Goal: Task Accomplishment & Management: Manage account settings

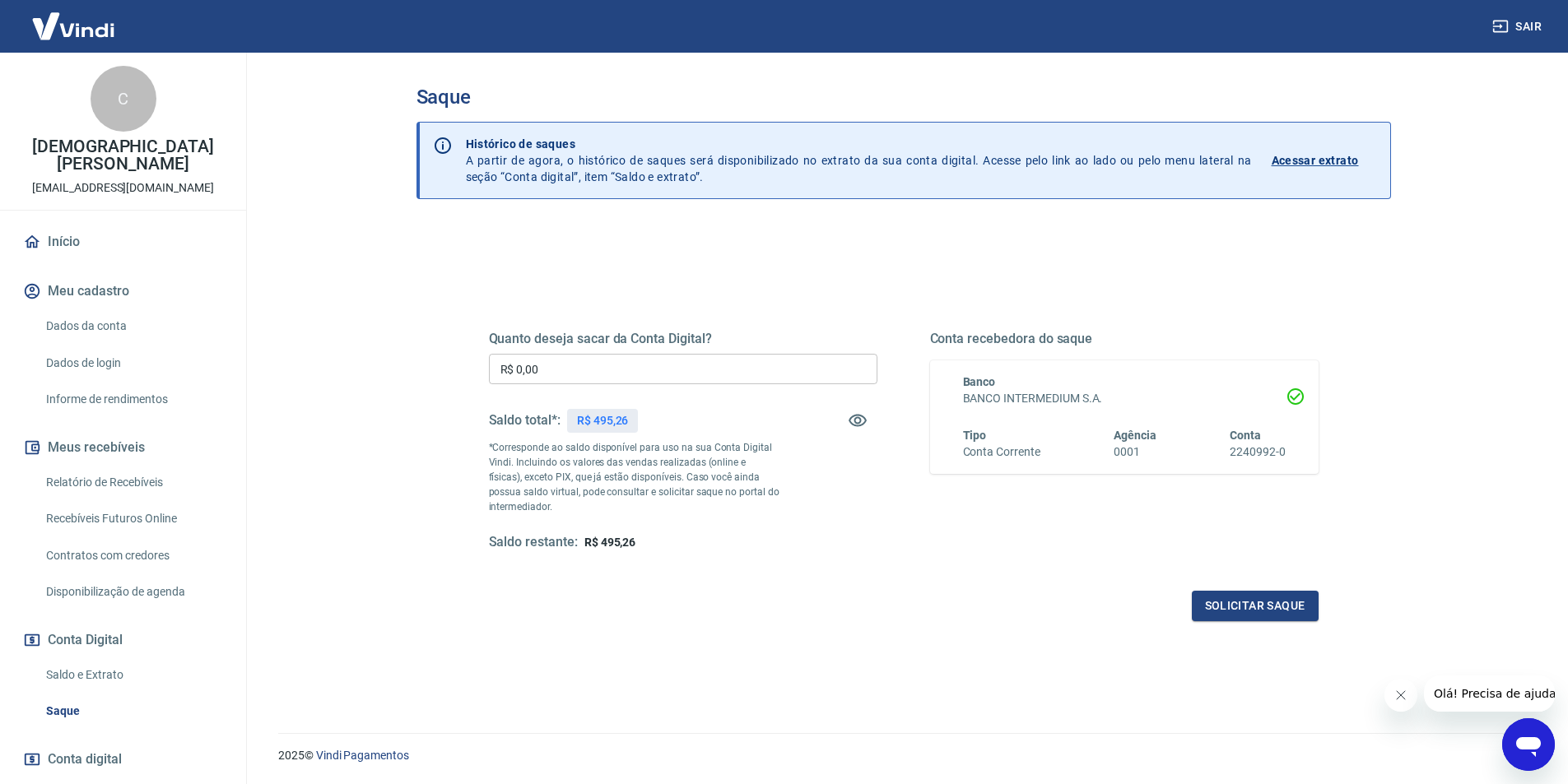
click at [575, 369] on input "R$ 0,00" at bounding box center [682, 368] width 388 height 30
type input "R$ 495,00"
click at [1238, 615] on button "Solicitar saque" at bounding box center [1255, 606] width 127 height 30
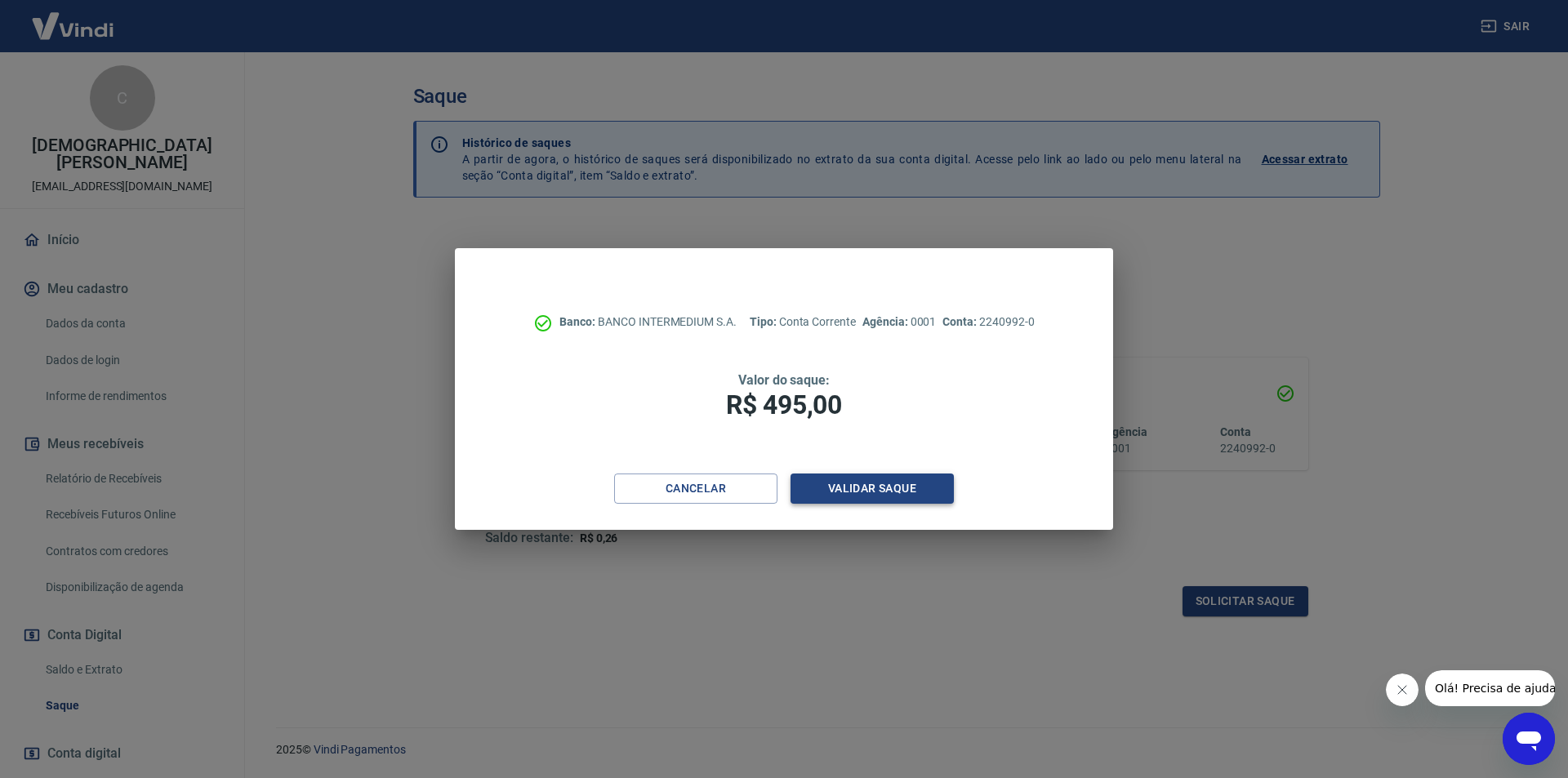
click at [857, 492] on button "Validar saque" at bounding box center [872, 488] width 163 height 30
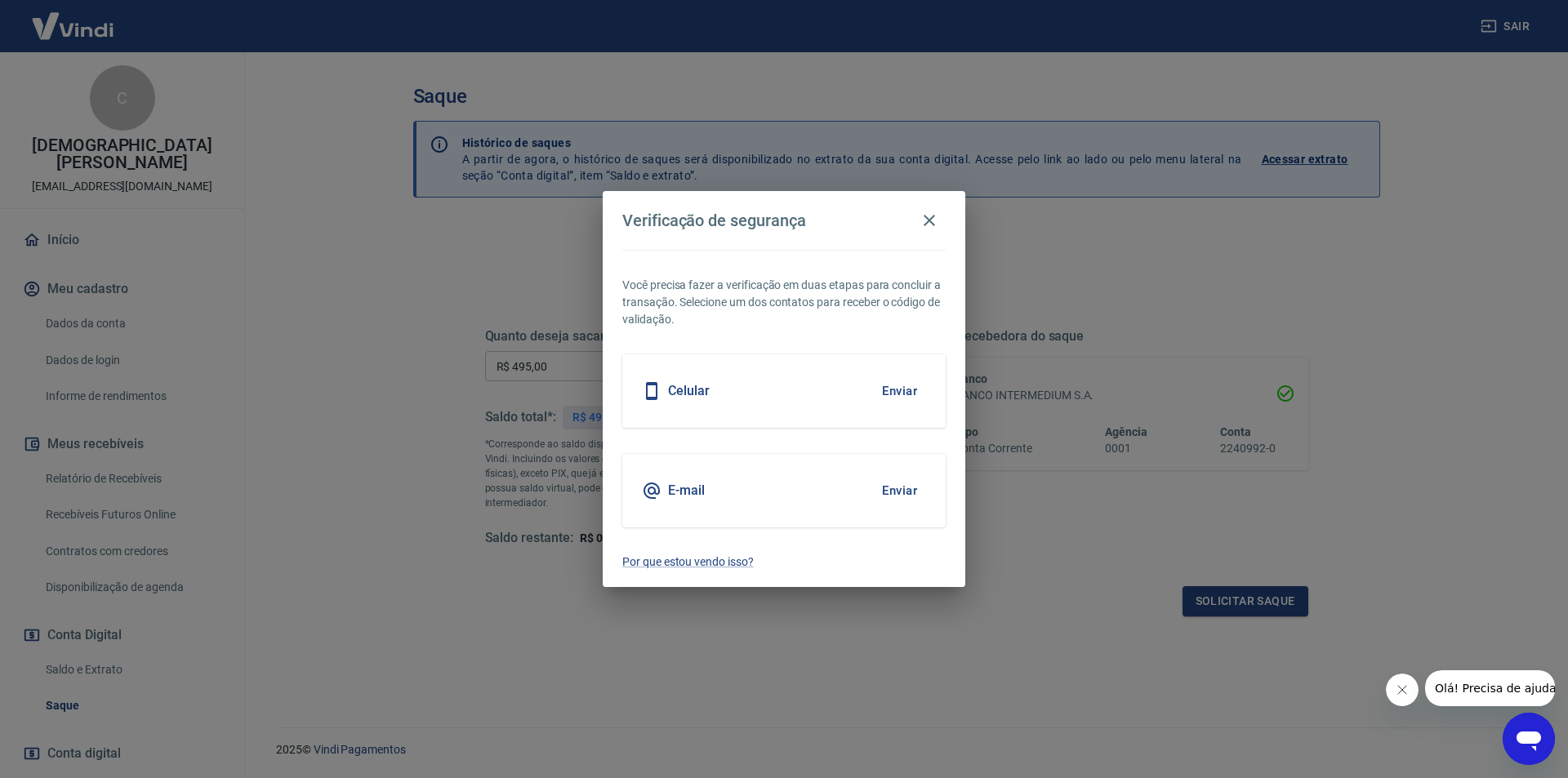
click at [911, 385] on button "Enviar" at bounding box center [899, 391] width 53 height 34
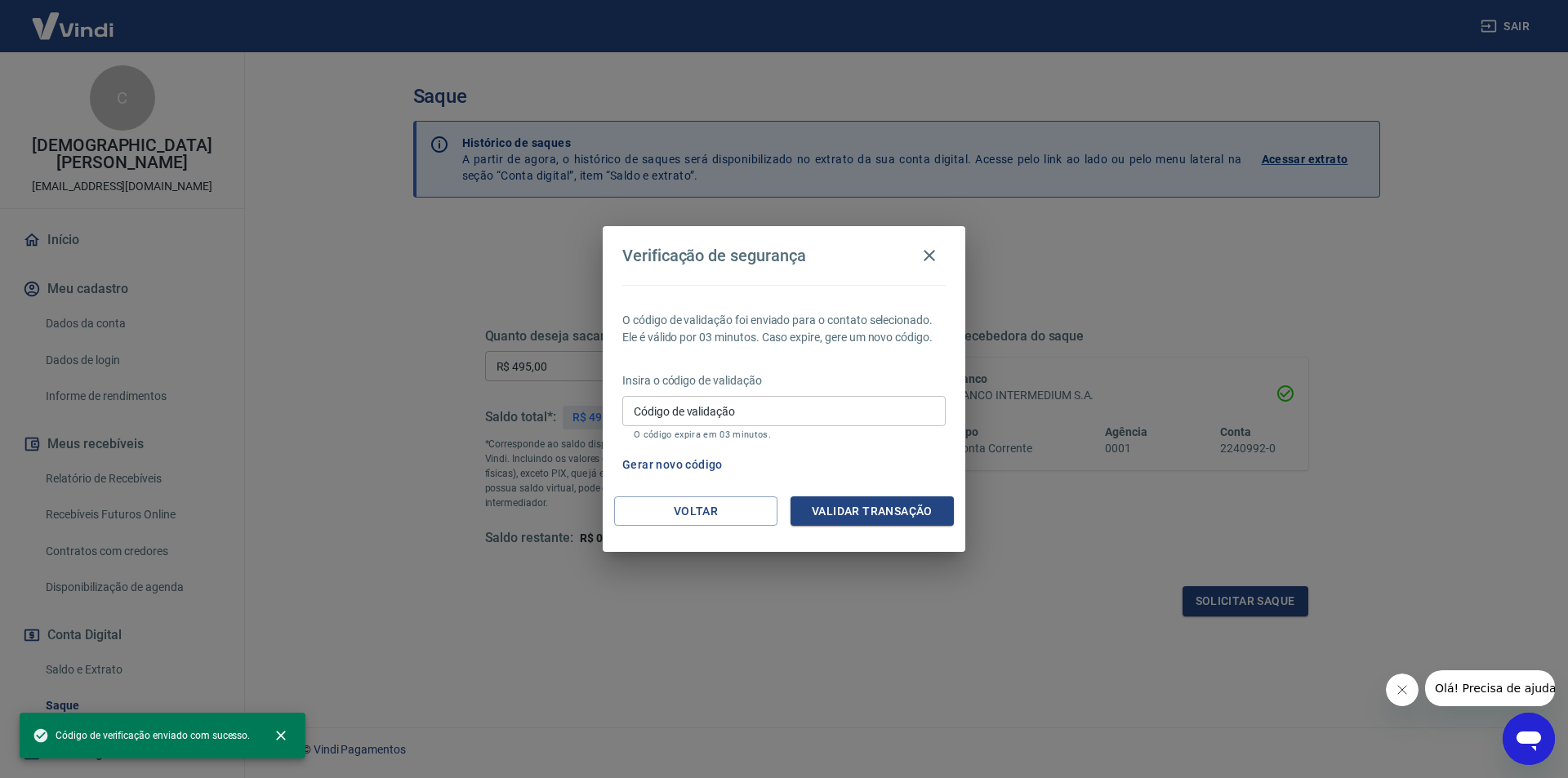
drag, startPoint x: 728, startPoint y: 414, endPoint x: 717, endPoint y: 416, distance: 11.2
click at [725, 414] on input "Código de validação" at bounding box center [784, 411] width 324 height 30
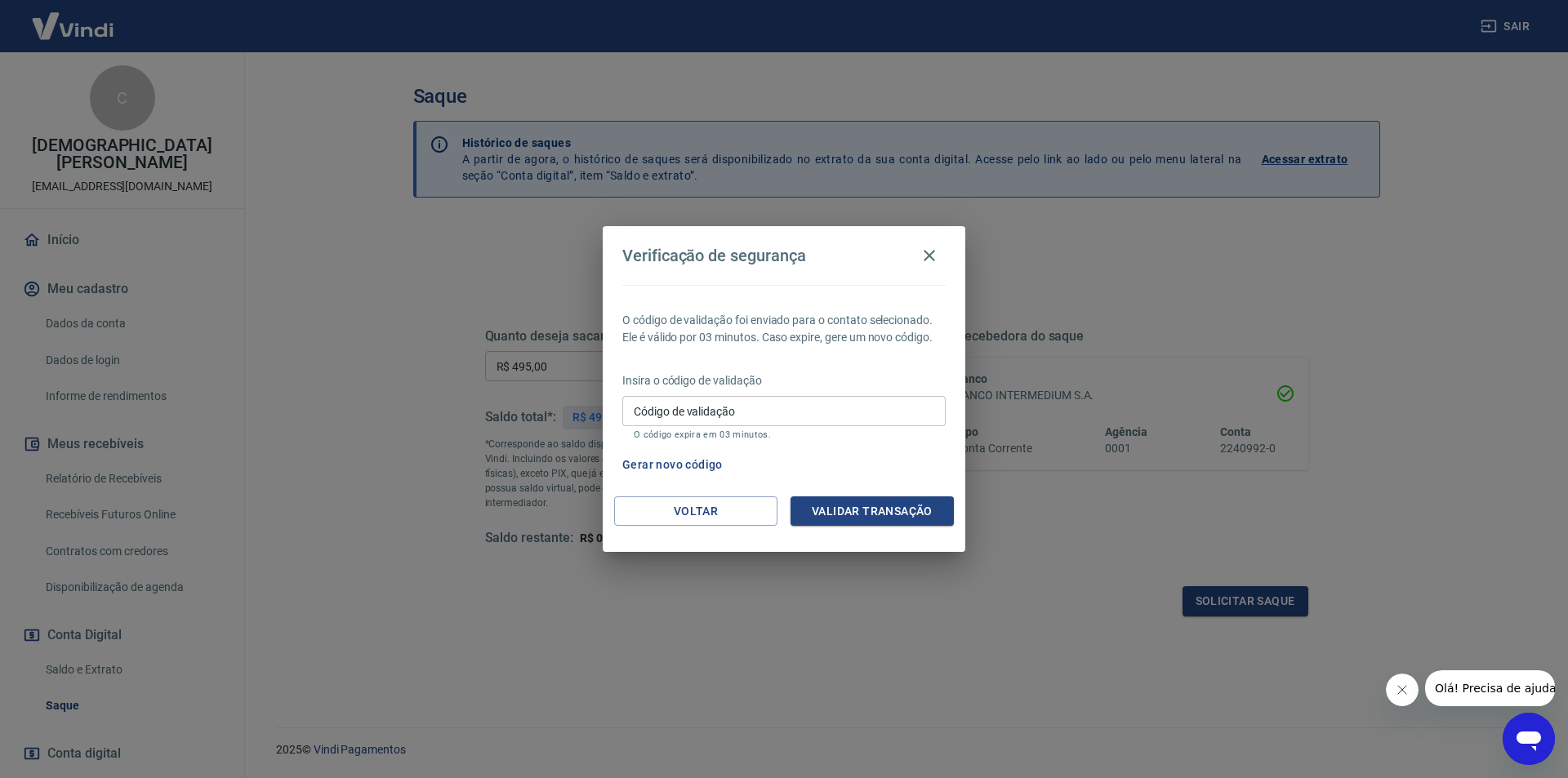
click at [915, 458] on div "Gerar novo código" at bounding box center [781, 465] width 330 height 30
click at [800, 409] on input "Código de validação" at bounding box center [784, 411] width 324 height 30
type input "383977"
click at [869, 501] on button "Validar transação" at bounding box center [872, 511] width 163 height 30
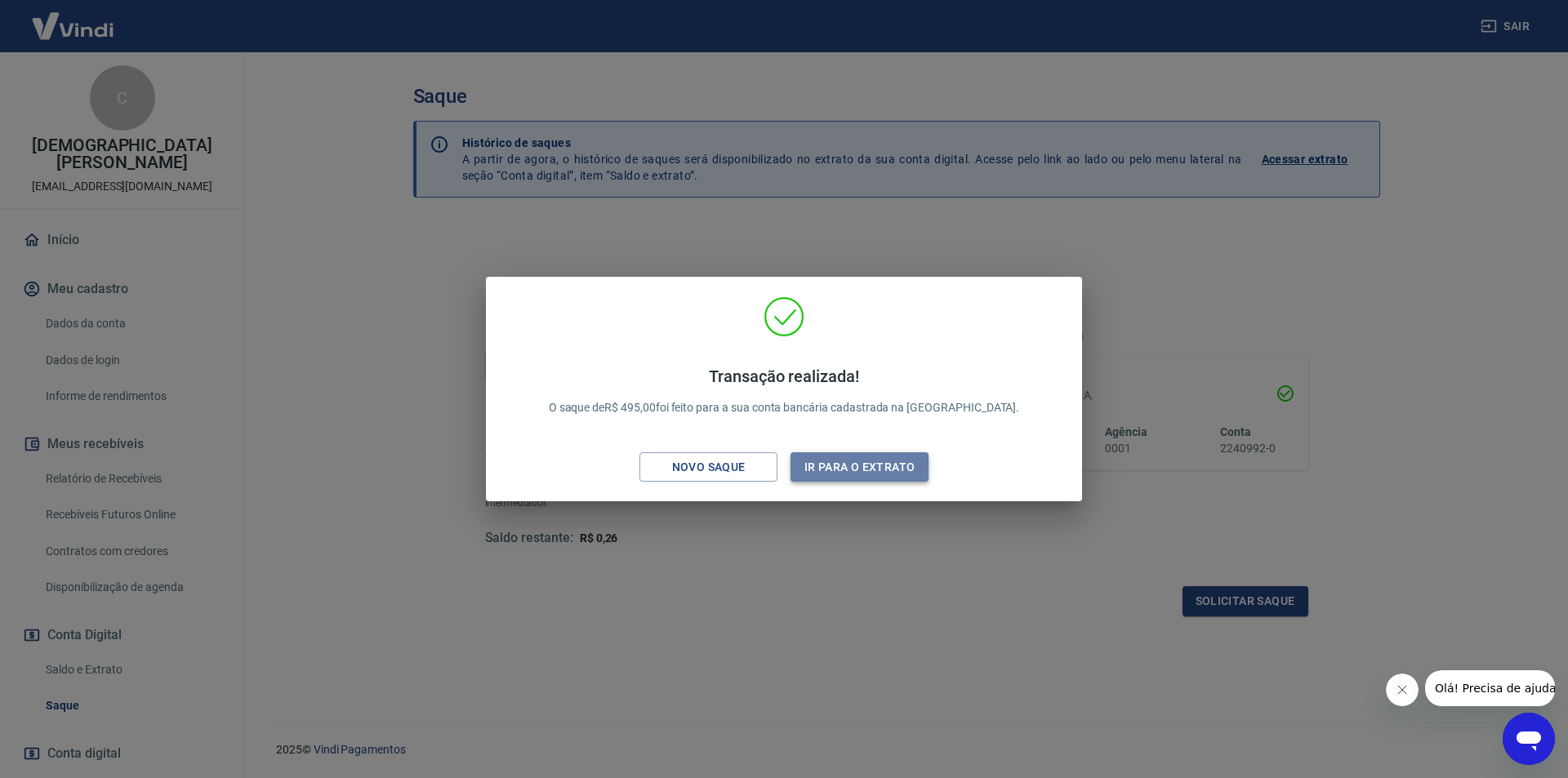
click at [855, 465] on button "Ir para o extrato" at bounding box center [860, 467] width 138 height 30
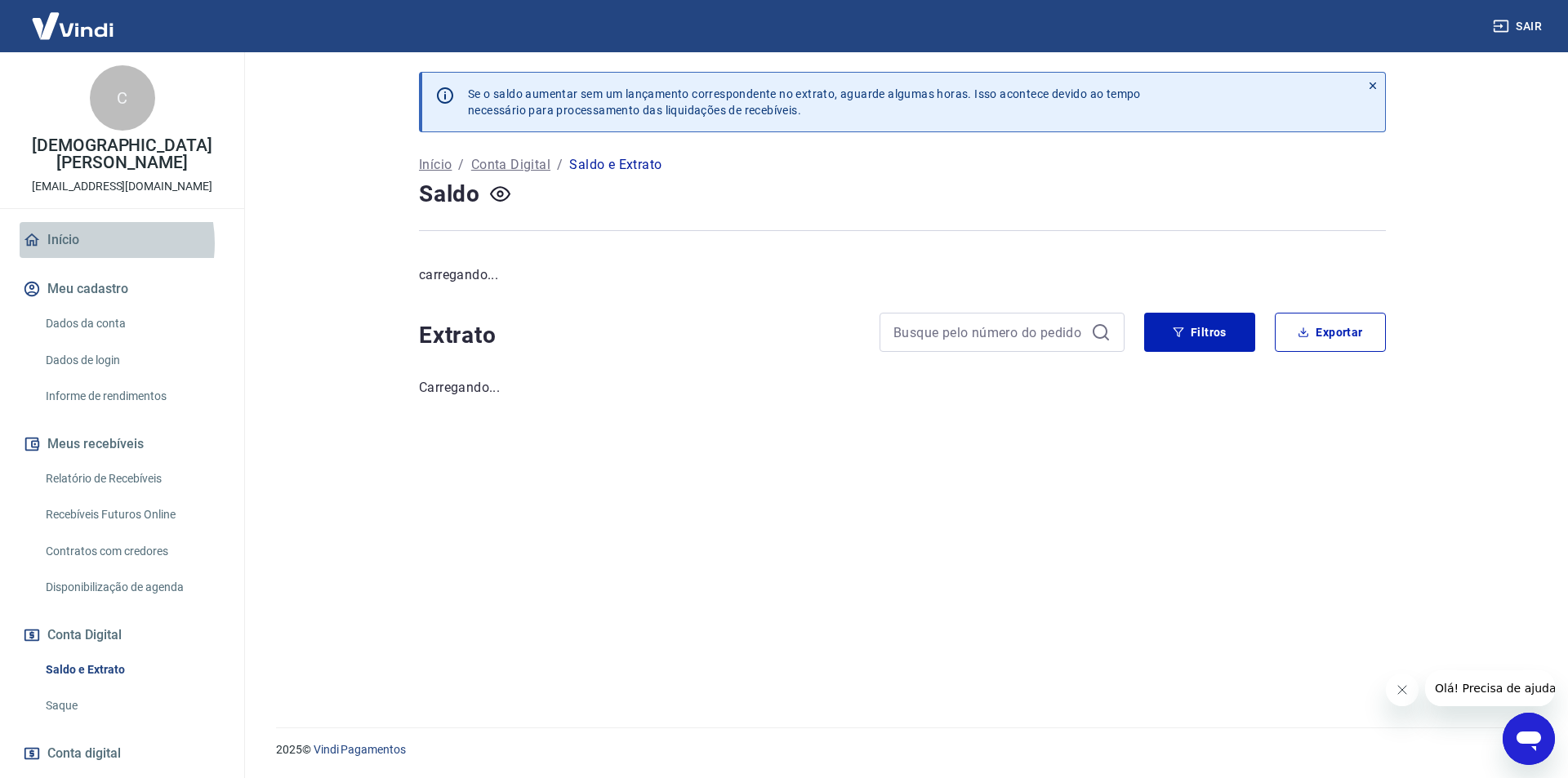
click at [80, 226] on link "Início" at bounding box center [122, 240] width 205 height 36
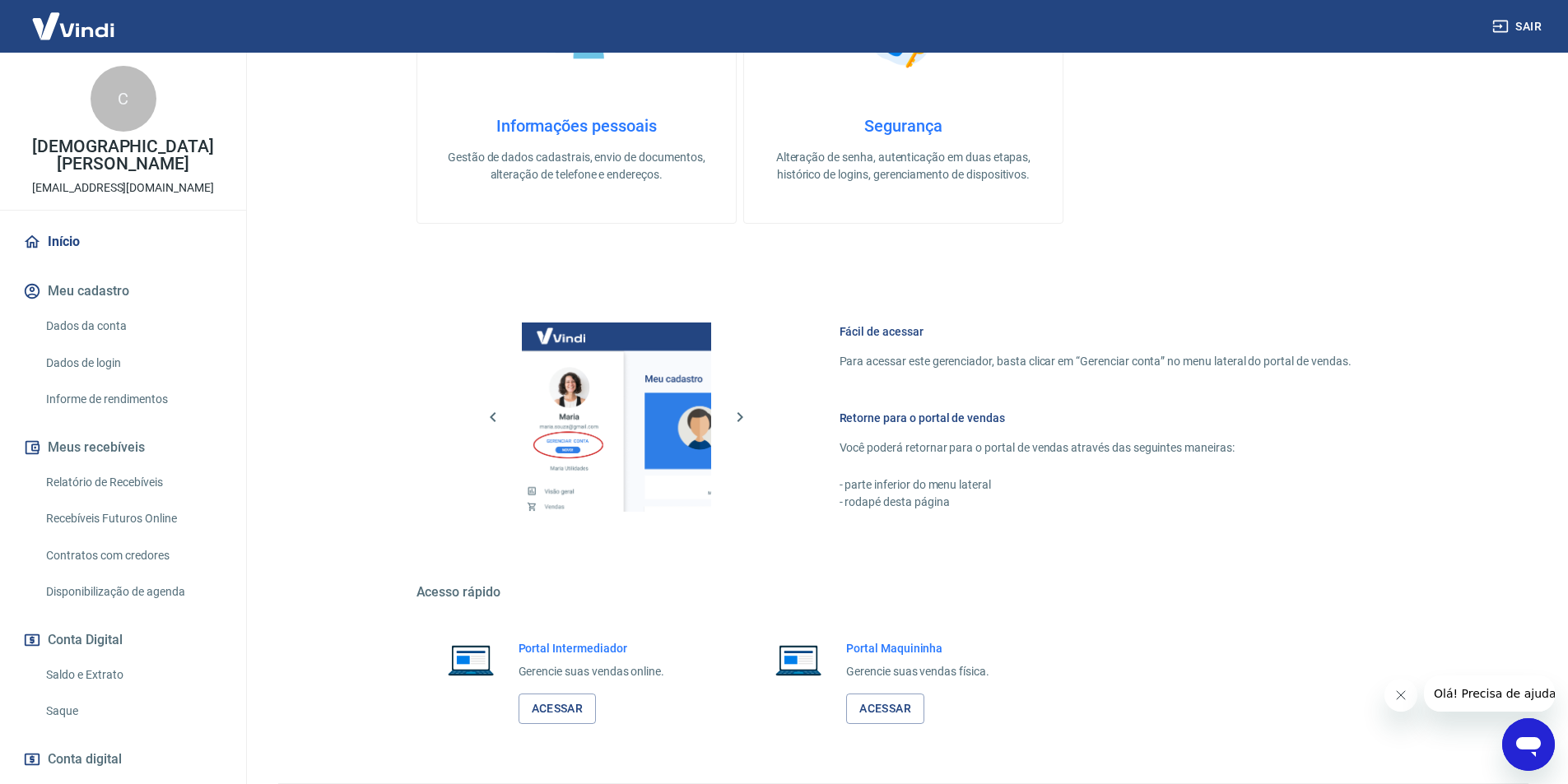
scroll to position [499, 0]
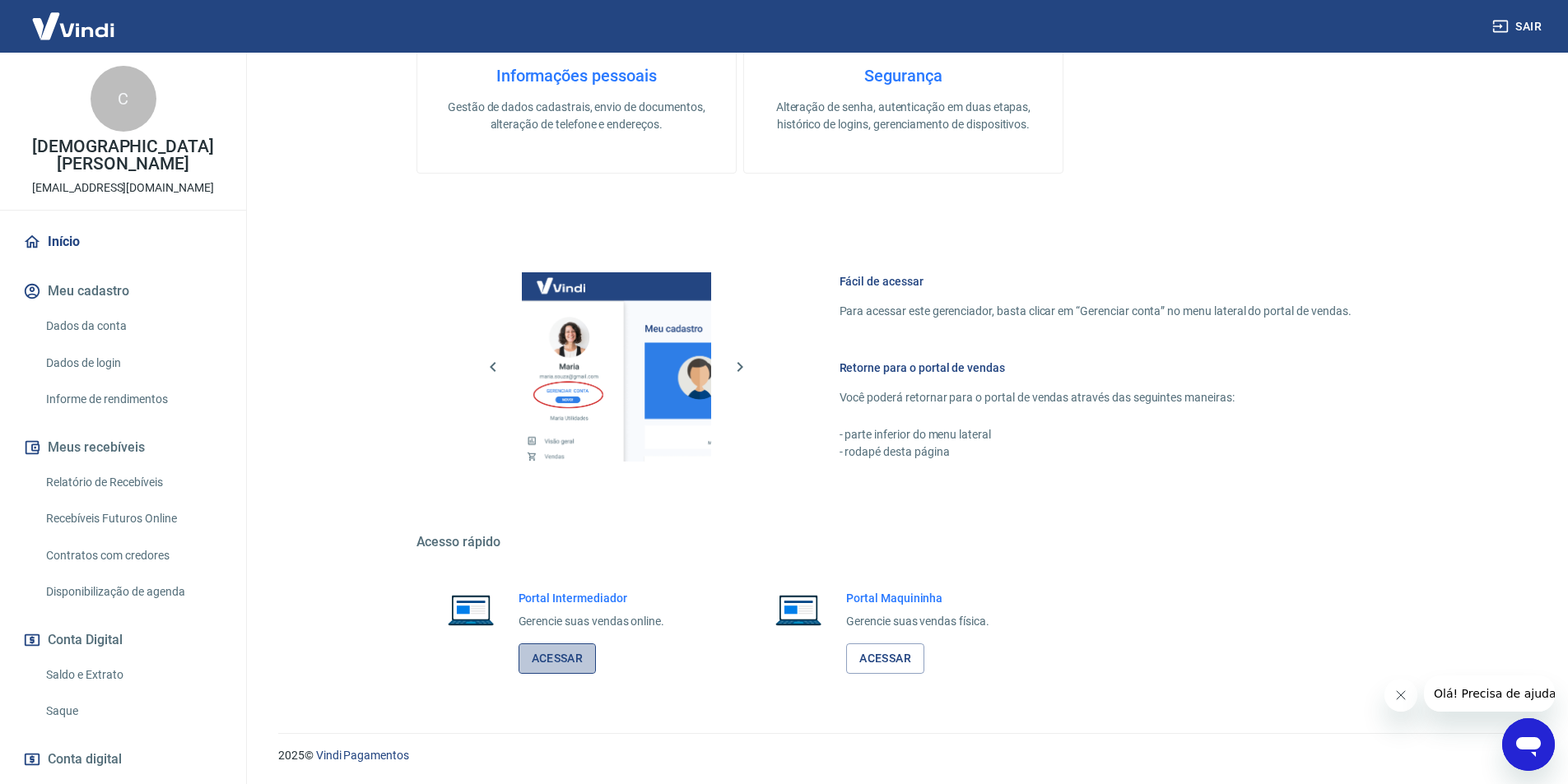
click at [583, 663] on link "Acessar" at bounding box center [557, 658] width 78 height 30
